Goal: Use online tool/utility: Utilize a website feature to perform a specific function

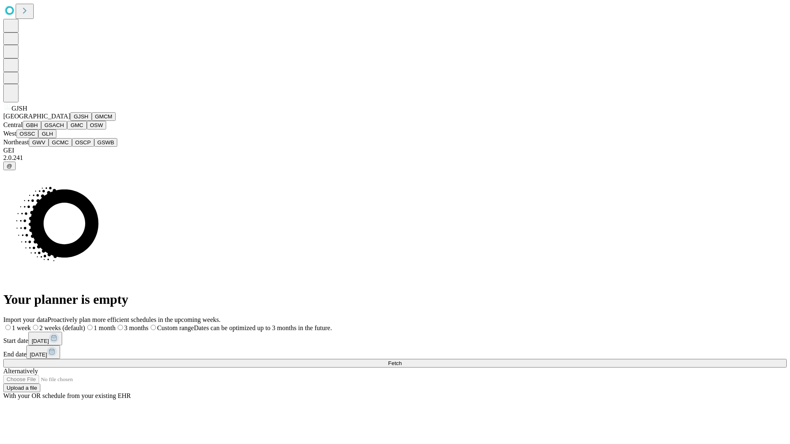
click at [70, 121] on button "GJSH" at bounding box center [80, 116] width 21 height 9
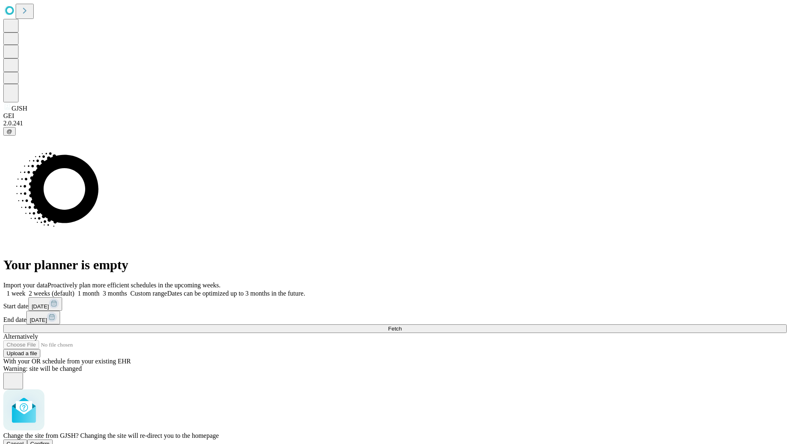
click at [50, 441] on span "Confirm" at bounding box center [39, 444] width 19 height 6
click at [74, 290] on label "2 weeks (default)" at bounding box center [49, 293] width 49 height 7
click at [401, 326] on span "Fetch" at bounding box center [395, 329] width 14 height 6
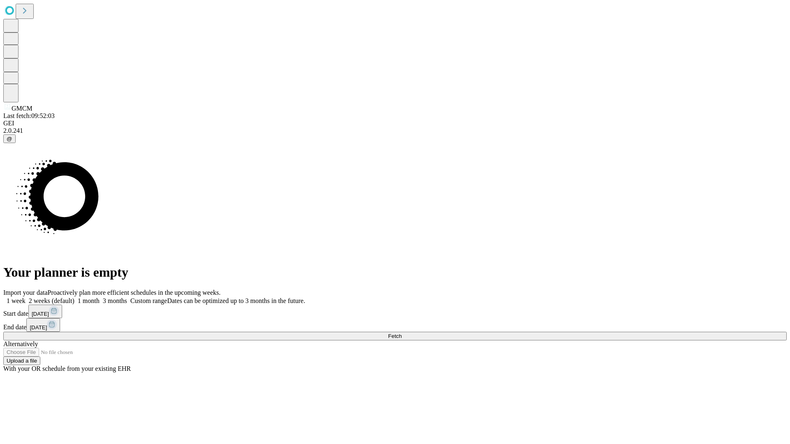
click at [74, 297] on label "2 weeks (default)" at bounding box center [49, 300] width 49 height 7
click at [401, 333] on span "Fetch" at bounding box center [395, 336] width 14 height 6
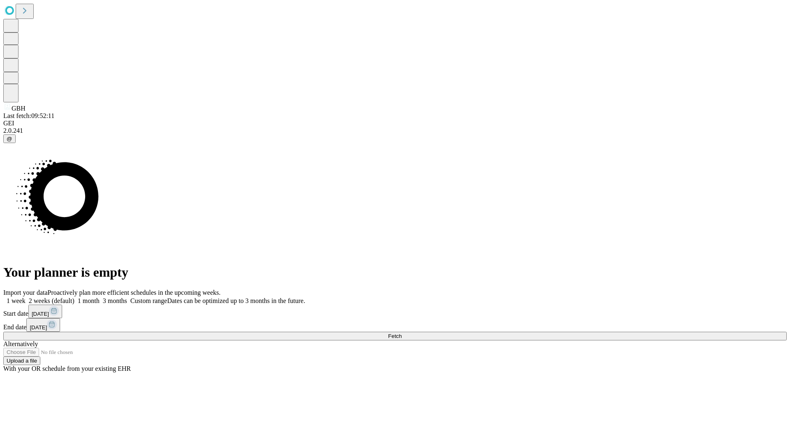
click at [74, 297] on label "2 weeks (default)" at bounding box center [49, 300] width 49 height 7
click at [401, 333] on span "Fetch" at bounding box center [395, 336] width 14 height 6
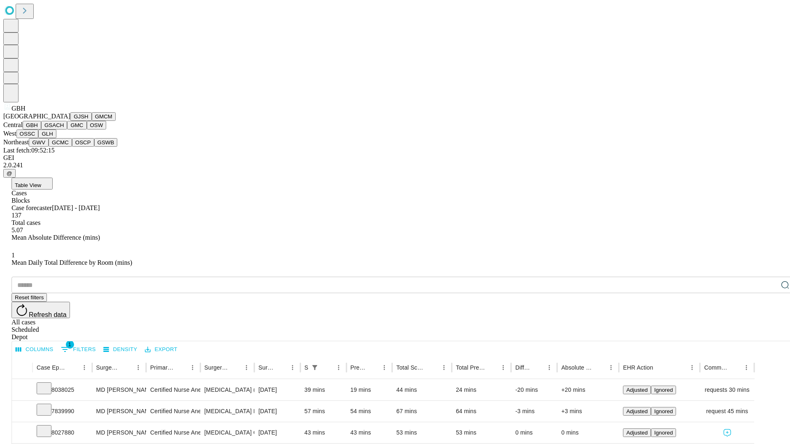
click at [64, 130] on button "GSACH" at bounding box center [54, 125] width 26 height 9
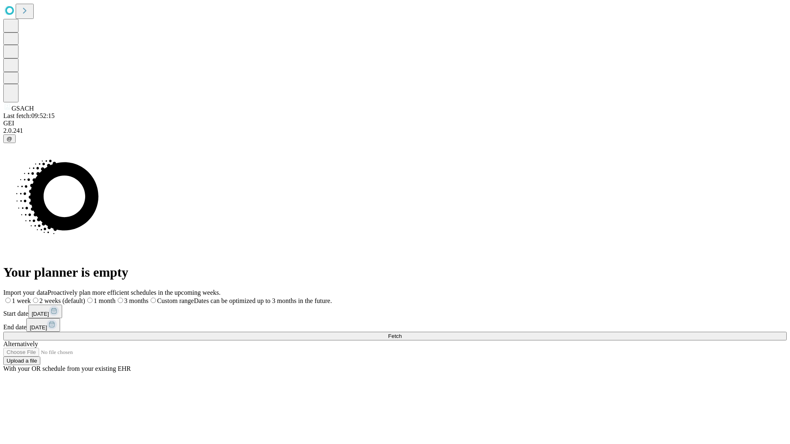
click at [85, 297] on label "2 weeks (default)" at bounding box center [58, 300] width 54 height 7
click at [401, 333] on span "Fetch" at bounding box center [395, 336] width 14 height 6
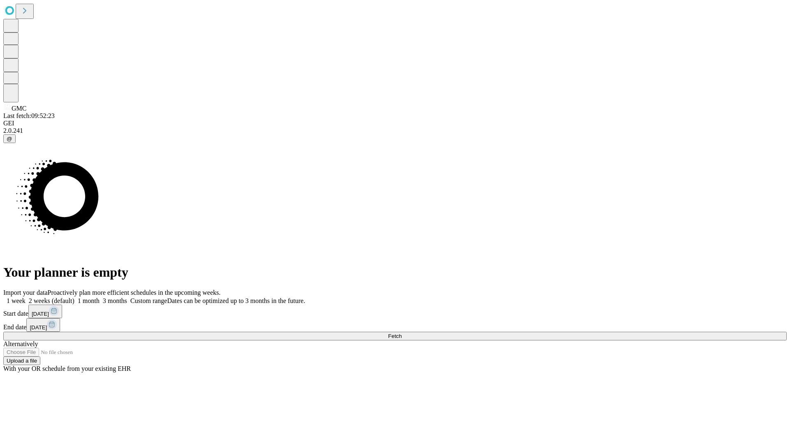
click at [74, 297] on label "2 weeks (default)" at bounding box center [49, 300] width 49 height 7
click at [401, 333] on span "Fetch" at bounding box center [395, 336] width 14 height 6
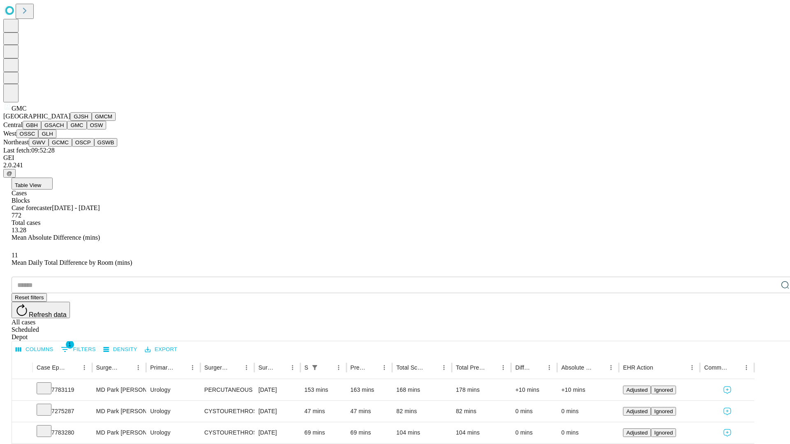
click at [87, 130] on button "OSW" at bounding box center [97, 125] width 20 height 9
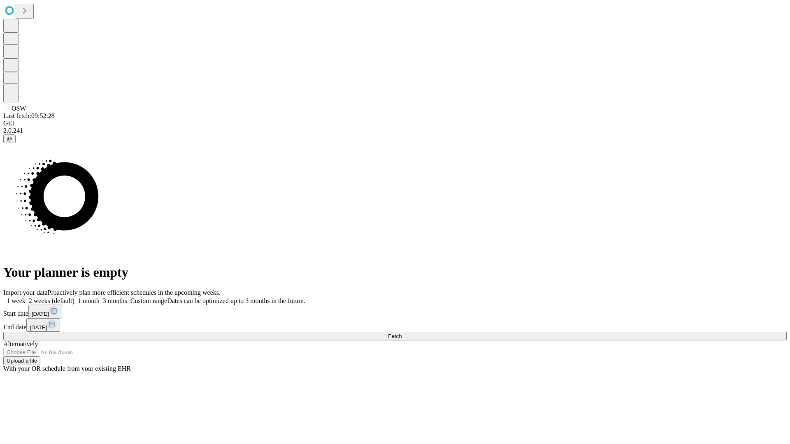
click at [74, 297] on label "2 weeks (default)" at bounding box center [49, 300] width 49 height 7
click at [401, 333] on span "Fetch" at bounding box center [395, 336] width 14 height 6
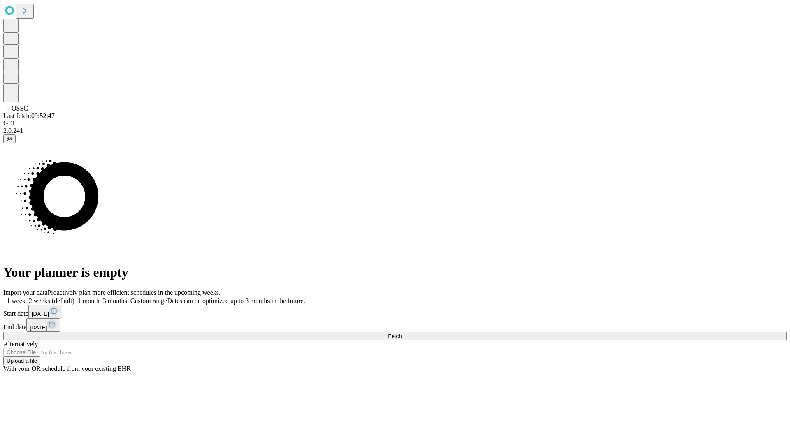
click at [74, 297] on label "2 weeks (default)" at bounding box center [49, 300] width 49 height 7
click at [401, 333] on span "Fetch" at bounding box center [395, 336] width 14 height 6
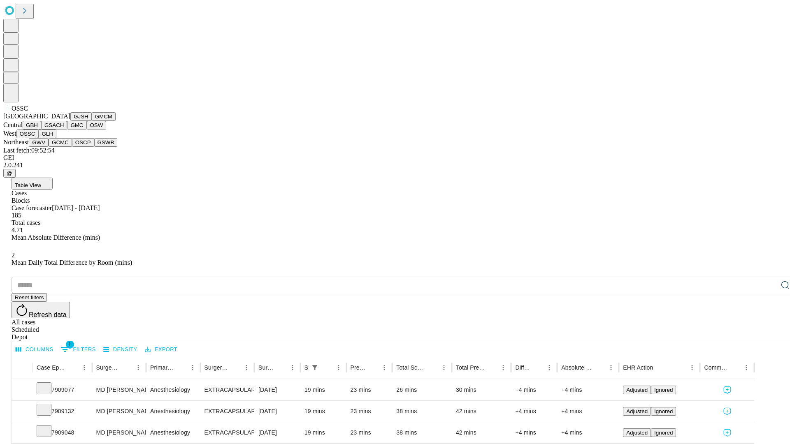
click at [56, 138] on button "GLH" at bounding box center [47, 134] width 18 height 9
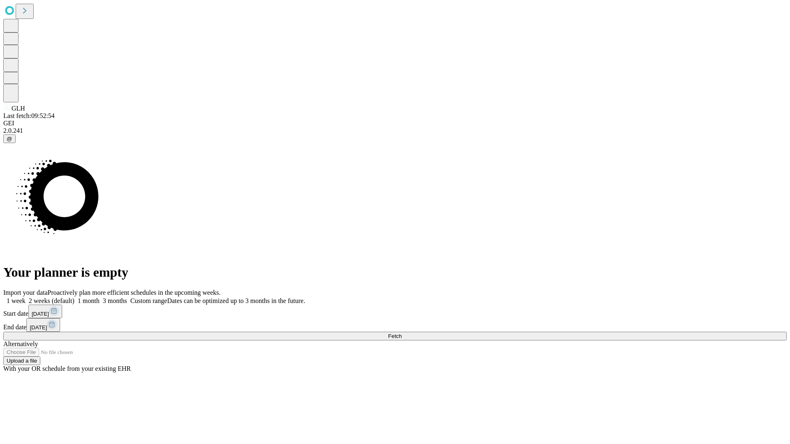
click at [74, 297] on label "2 weeks (default)" at bounding box center [49, 300] width 49 height 7
click at [401, 333] on span "Fetch" at bounding box center [395, 336] width 14 height 6
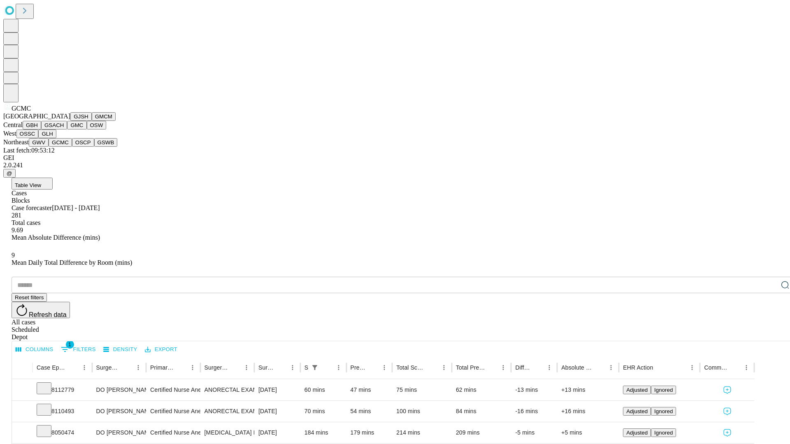
click at [72, 147] on button "OSCP" at bounding box center [83, 142] width 22 height 9
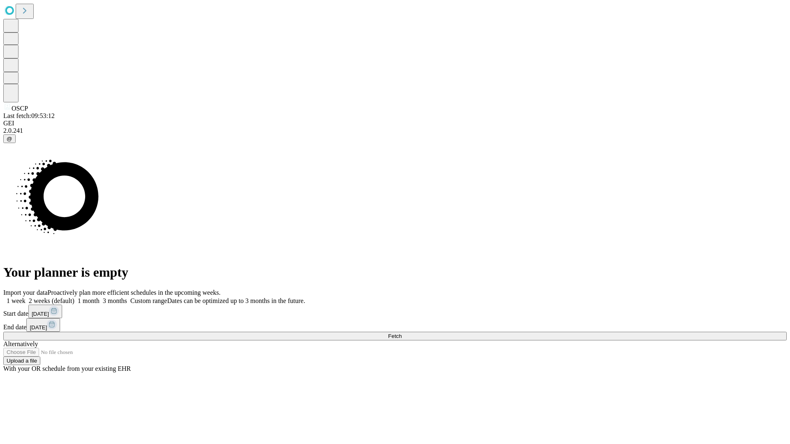
click at [74, 297] on label "2 weeks (default)" at bounding box center [49, 300] width 49 height 7
click at [401, 333] on span "Fetch" at bounding box center [395, 336] width 14 height 6
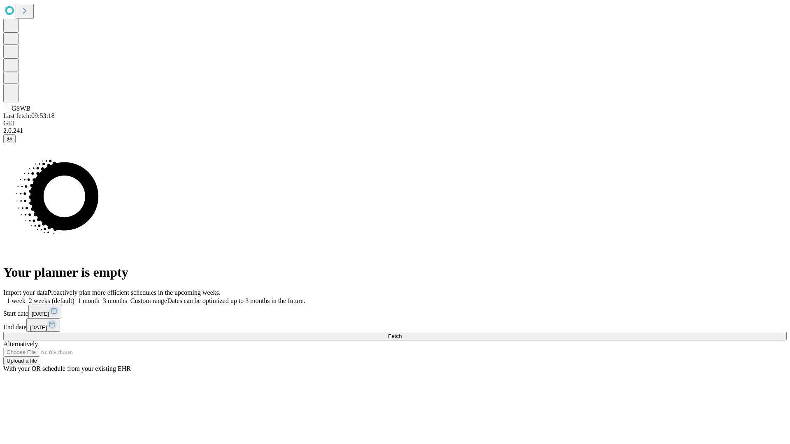
click at [74, 297] on label "2 weeks (default)" at bounding box center [49, 300] width 49 height 7
click at [401, 333] on span "Fetch" at bounding box center [395, 336] width 14 height 6
